Goal: Information Seeking & Learning: Learn about a topic

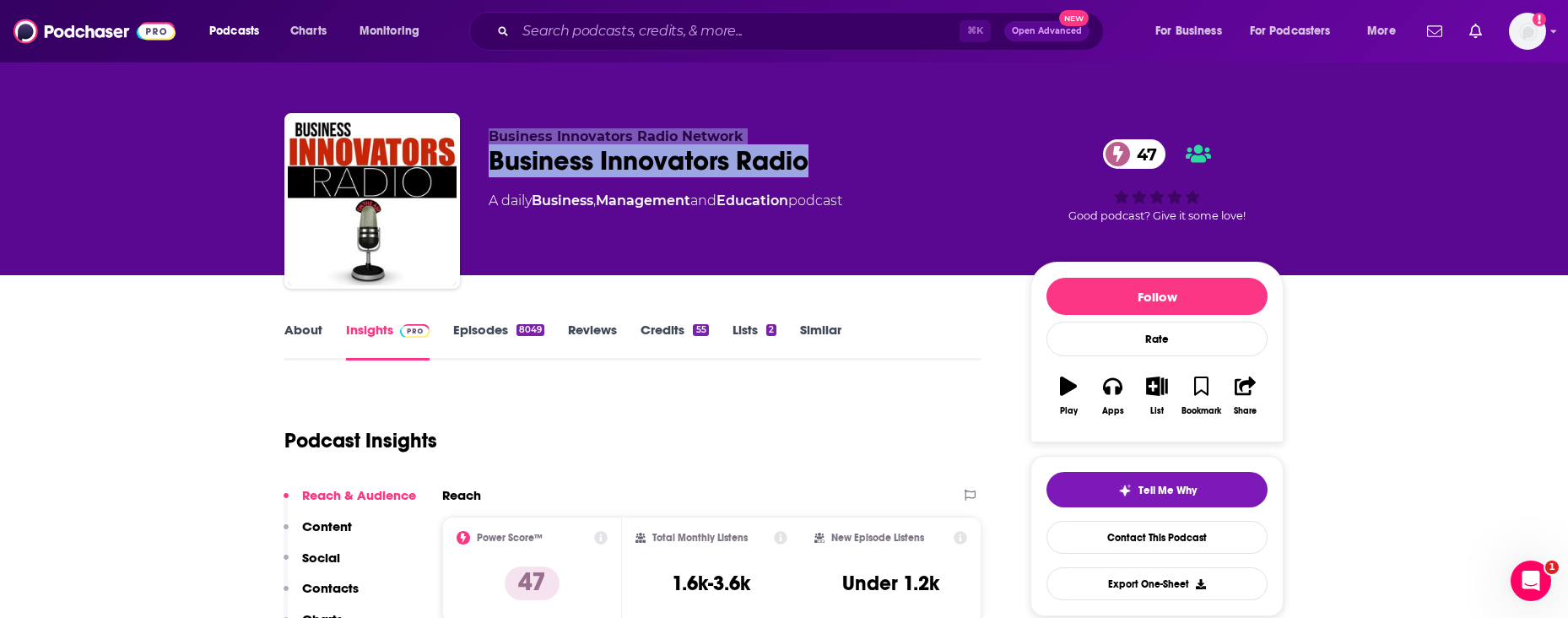
drag, startPoint x: 837, startPoint y: 161, endPoint x: 453, endPoint y: 157, distance: 384.0
click at [453, 157] on div "Business Innovators Radio Network Business Innovators Radio 47 A daily Business…" at bounding box center [784, 204] width 999 height 182
click at [892, 158] on div "Business Innovators Radio 47" at bounding box center [746, 160] width 515 height 33
drag, startPoint x: 863, startPoint y: 169, endPoint x: 482, endPoint y: 169, distance: 381.0
click at [482, 169] on div "Business Innovators Radio Network Business Innovators Radio 47 A daily Business…" at bounding box center [784, 204] width 999 height 182
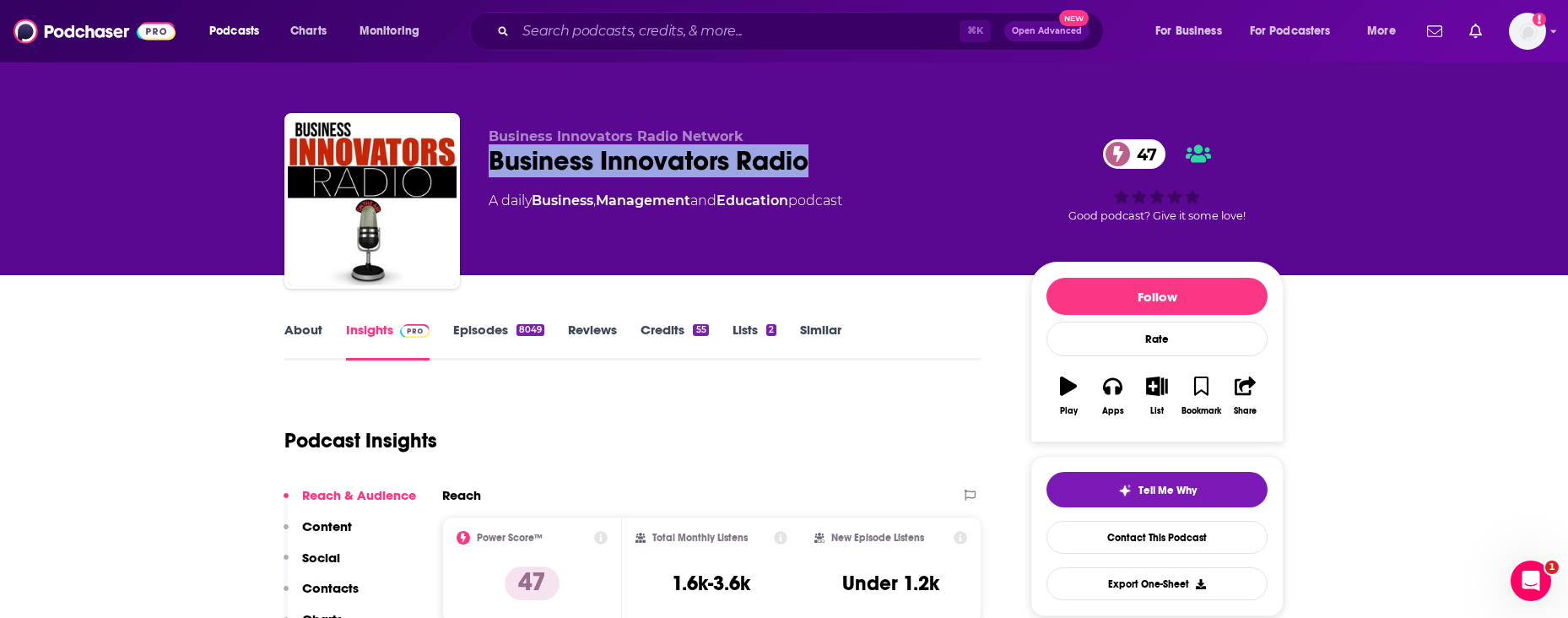
copy h2 "Business Innovators Radio"
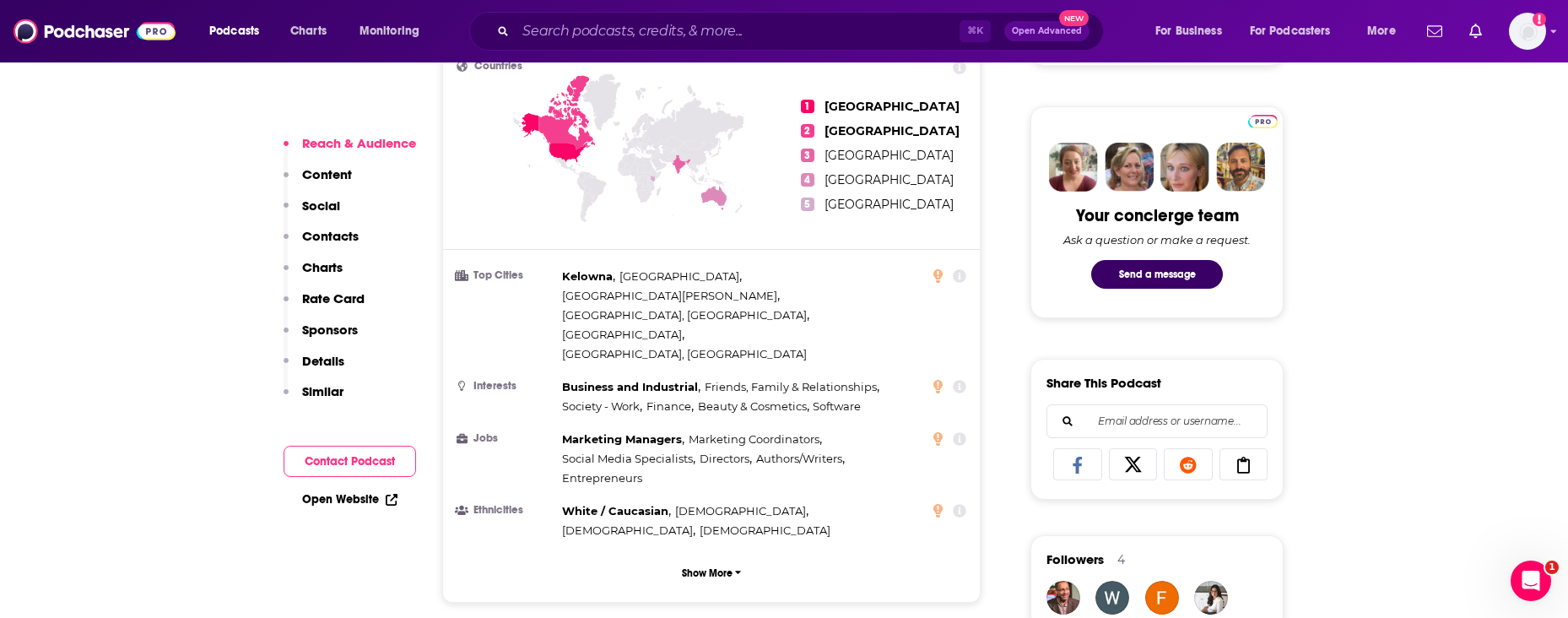
scroll to position [1166, 0]
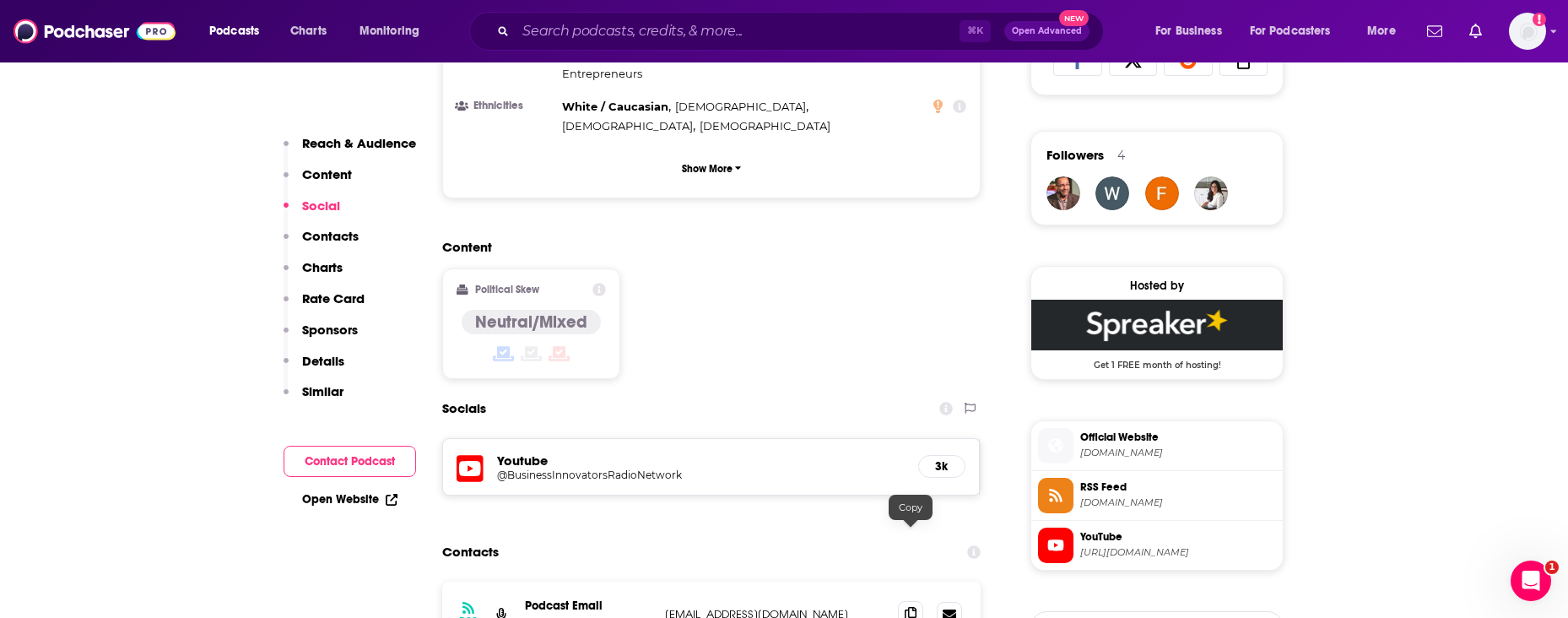
click at [912, 607] on icon at bounding box center [910, 613] width 12 height 14
